Goal: Information Seeking & Learning: Find specific page/section

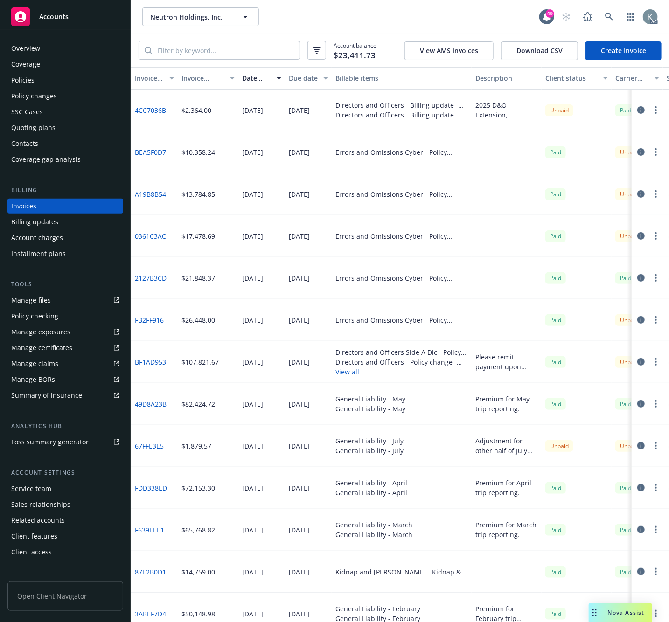
click at [282, 14] on div "Neutron Holdings, Inc. Neutron Holdings, Inc." at bounding box center [340, 16] width 397 height 19
click at [154, 108] on link "4CC7036B" at bounding box center [150, 110] width 31 height 10
click at [218, 446] on div "$1,879.57" at bounding box center [208, 446] width 61 height 42
click at [140, 362] on link "BF1AD953" at bounding box center [150, 362] width 31 height 10
click at [29, 79] on div "Policies" at bounding box center [22, 80] width 23 height 15
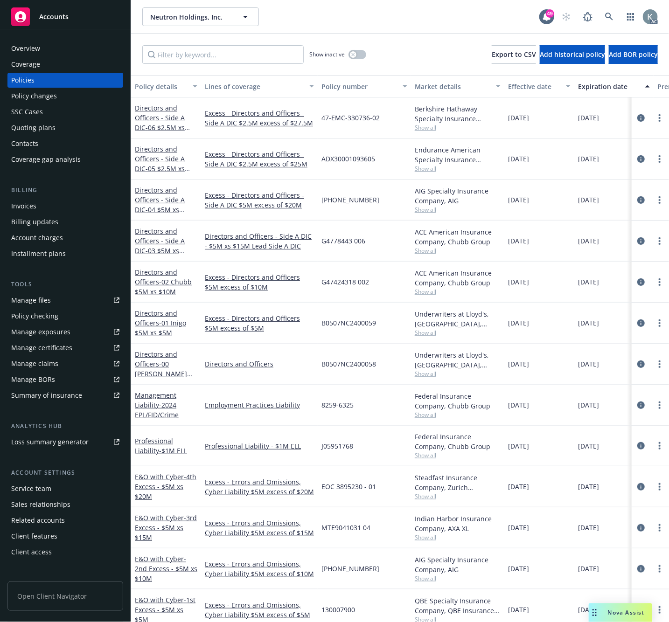
click at [335, 86] on div "Policy number" at bounding box center [359, 87] width 76 height 10
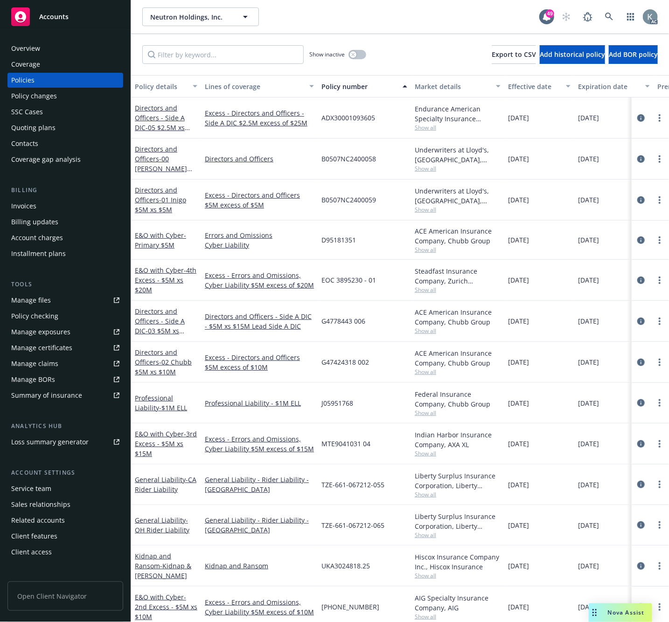
click at [335, 86] on div "Policy number" at bounding box center [359, 87] width 76 height 10
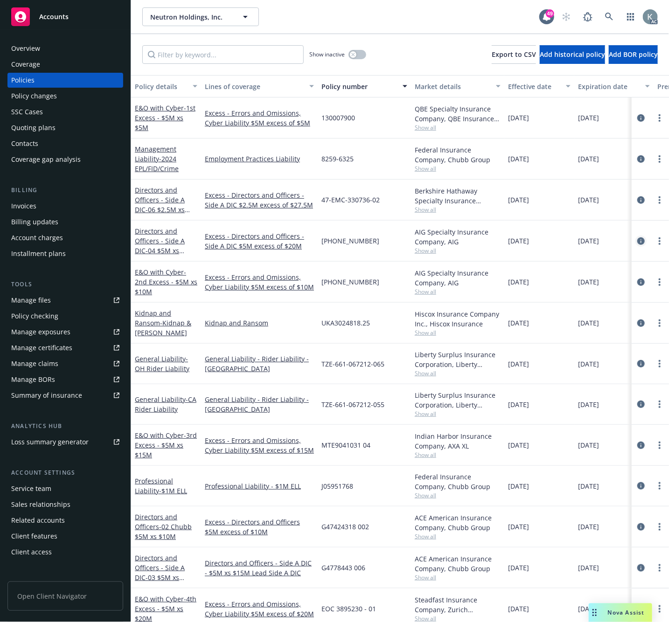
click at [637, 239] on icon "circleInformation" at bounding box center [640, 240] width 7 height 7
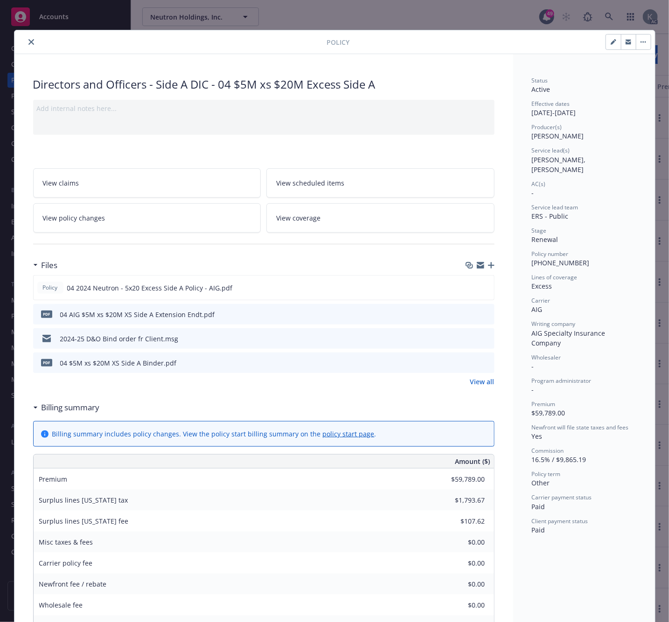
click at [28, 42] on icon "close" at bounding box center [31, 42] width 6 height 6
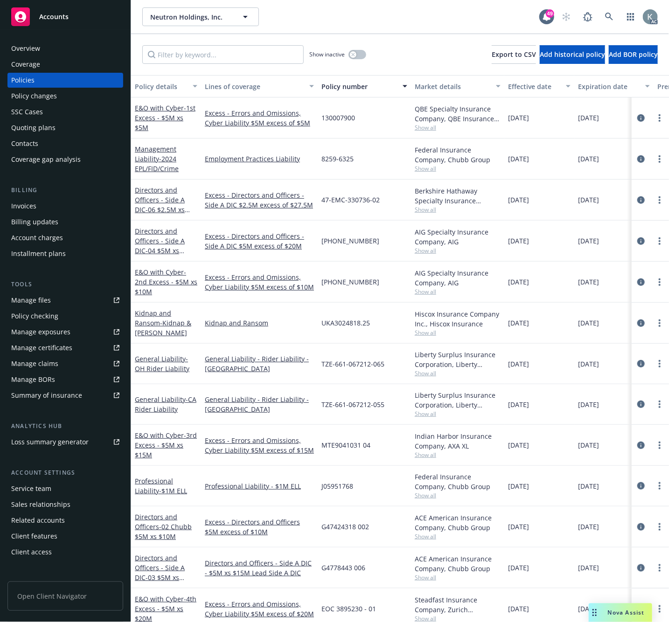
click at [34, 207] on div "Invoices" at bounding box center [23, 206] width 25 height 15
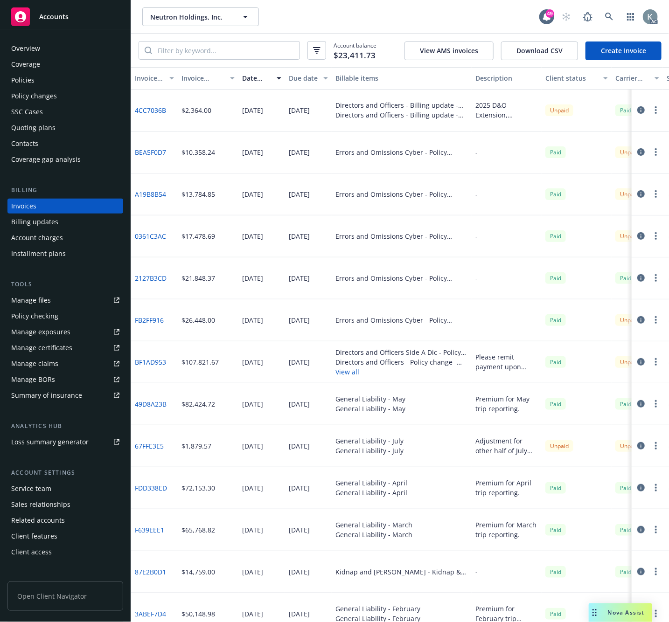
click at [160, 152] on link "BEA5F0D7" at bounding box center [150, 152] width 31 height 10
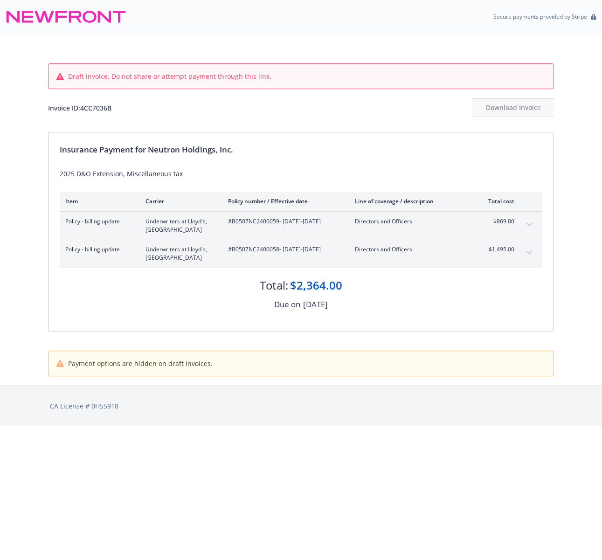
click at [275, 44] on div "Draft invoice. Do not share or attempt payment through this link. Invoice ID: 4…" at bounding box center [301, 83] width 506 height 98
click at [339, 35] on div "Draft invoice. Do not share or attempt payment through this link. Invoice ID: 4…" at bounding box center [301, 83] width 506 height 98
click at [159, 33] on div "Secure payments provided by Stripe" at bounding box center [301, 17] width 602 height 34
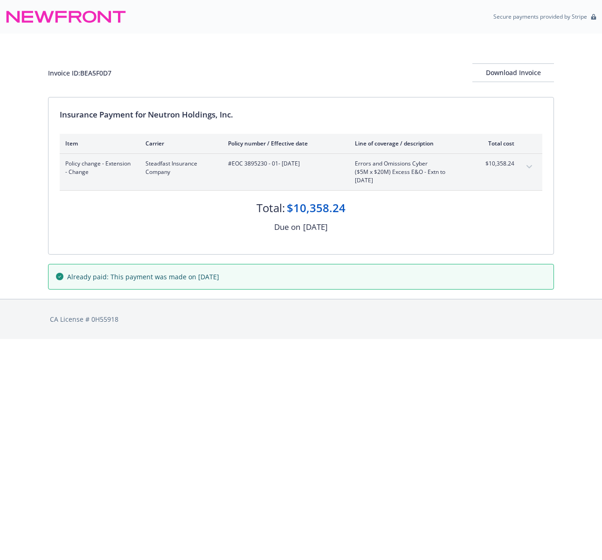
click at [239, 339] on html "Secure payments provided by Stripe Invoice ID: BEA5F0D7 Download Invoice Insura…" at bounding box center [301, 169] width 602 height 339
click at [311, 339] on html "Secure payments provided by Stripe Invoice ID: BEA5F0D7 Download Invoice Insura…" at bounding box center [301, 169] width 602 height 339
click at [294, 339] on html "Secure payments provided by Stripe Invoice ID: BEA5F0D7 Download Invoice Insura…" at bounding box center [301, 169] width 602 height 339
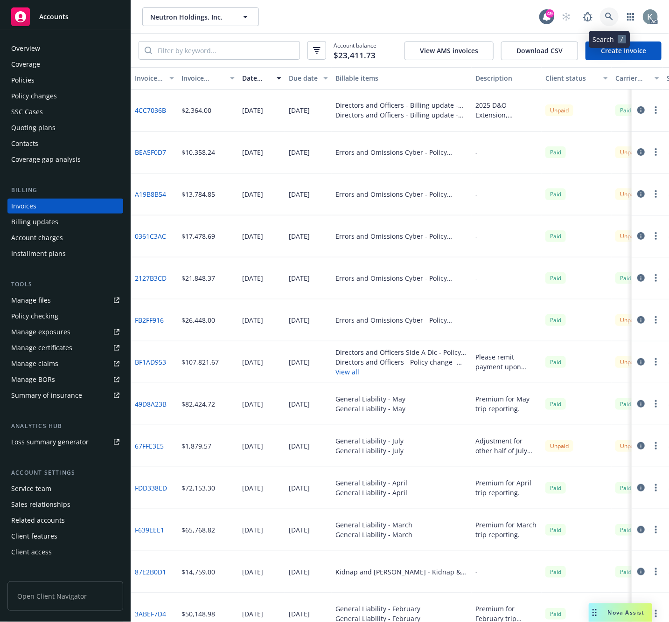
drag, startPoint x: 602, startPoint y: 13, endPoint x: 511, endPoint y: 21, distance: 91.4
click at [599, 13] on div "AC" at bounding box center [607, 16] width 101 height 19
click at [608, 13] on icon at bounding box center [609, 17] width 8 height 8
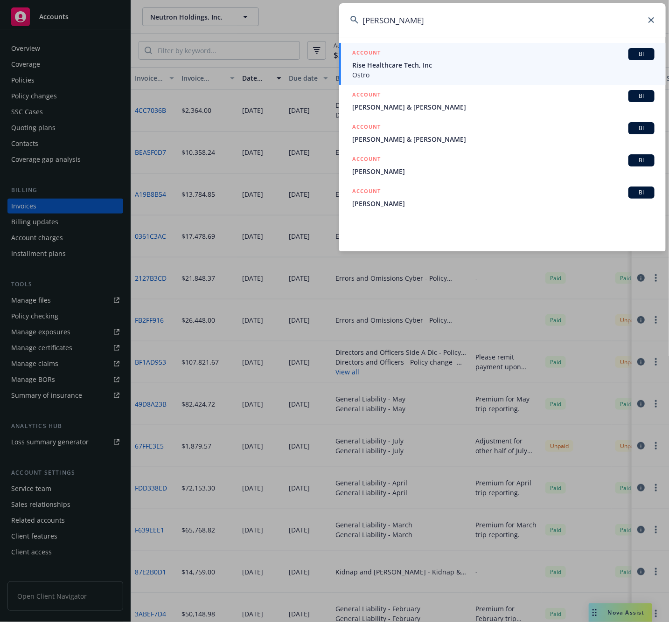
type input "holmberg"
